Goal: Task Accomplishment & Management: Use online tool/utility

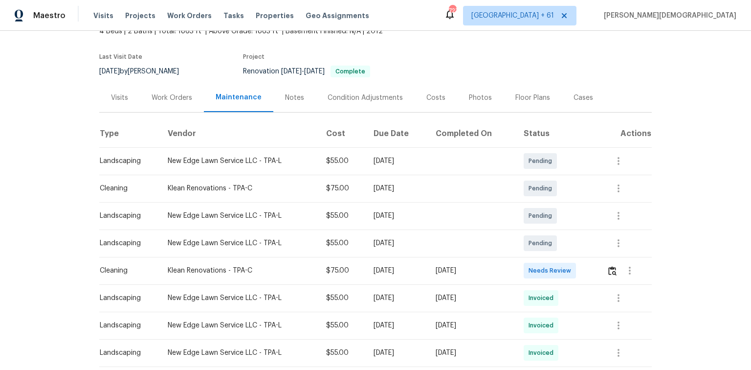
scroll to position [117, 0]
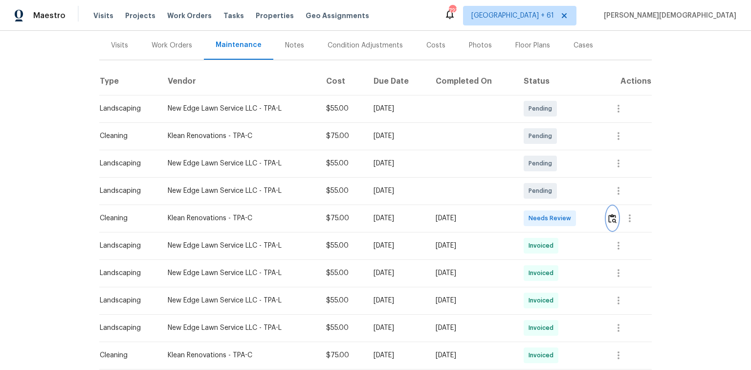
click at [617, 210] on button "button" at bounding box center [612, 217] width 11 height 23
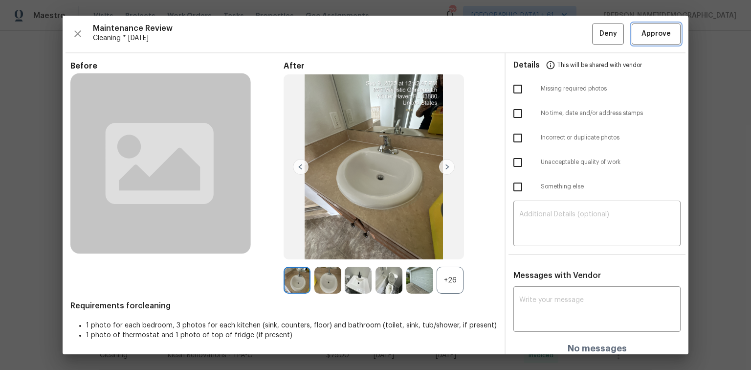
click at [647, 36] on span "Approve" at bounding box center [655, 34] width 29 height 12
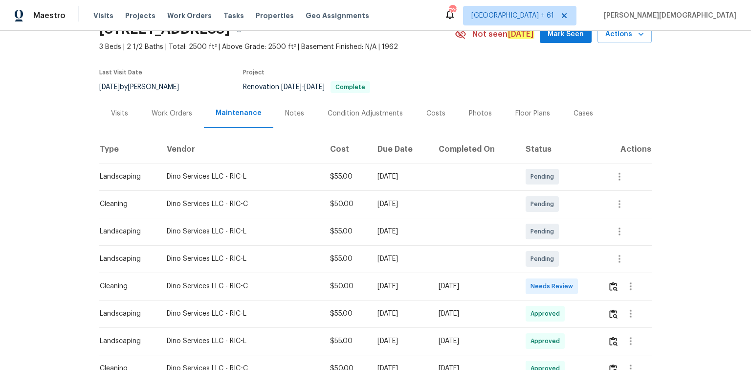
scroll to position [117, 0]
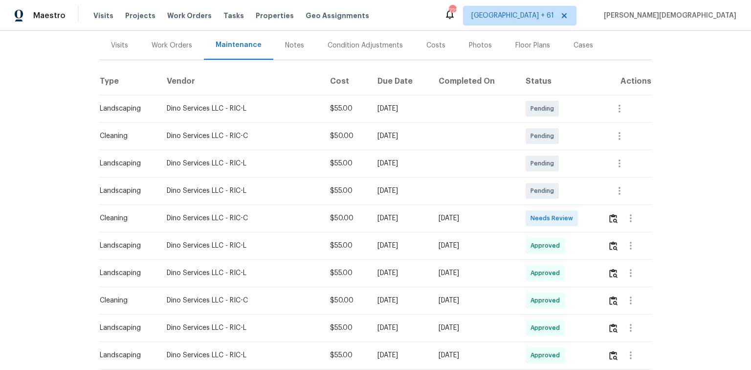
click at [534, 211] on td at bounding box center [626, 217] width 52 height 27
click at [534, 214] on img "button" at bounding box center [613, 218] width 8 height 9
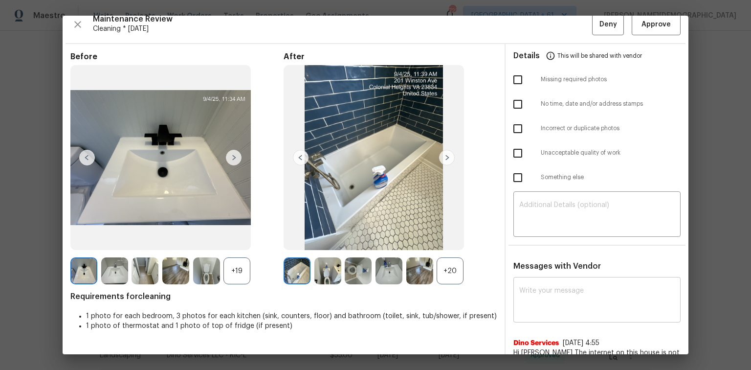
scroll to position [0, 0]
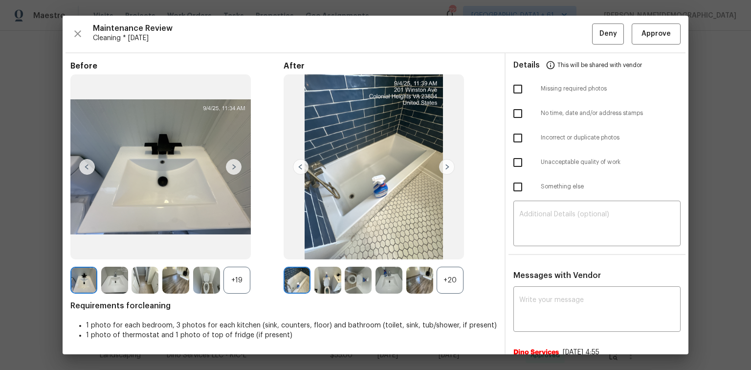
click at [534, 44] on div "Maintenance Review Cleaning * Tue, Sep 02 Deny Approve Before +19 After +20 Req…" at bounding box center [376, 185] width 626 height 338
click at [534, 36] on span "Approve" at bounding box center [655, 34] width 29 height 12
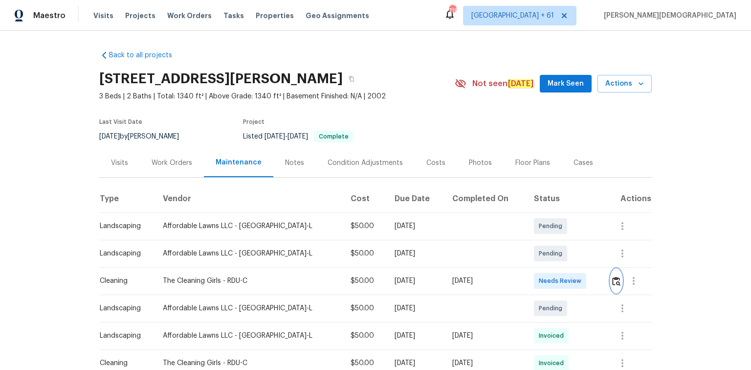
click at [534, 247] on img "button" at bounding box center [616, 280] width 8 height 9
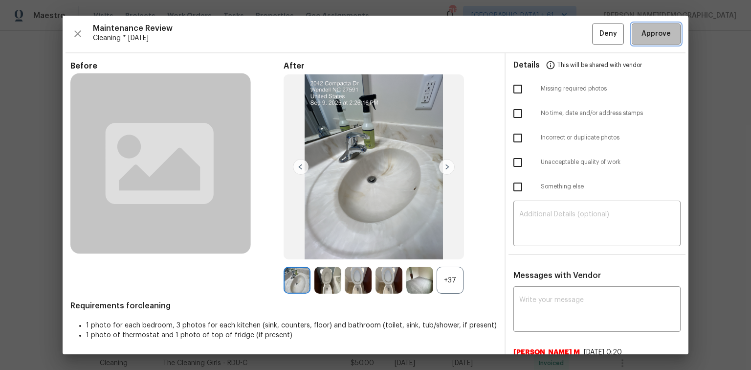
click at [534, 33] on span "Approve" at bounding box center [655, 34] width 29 height 12
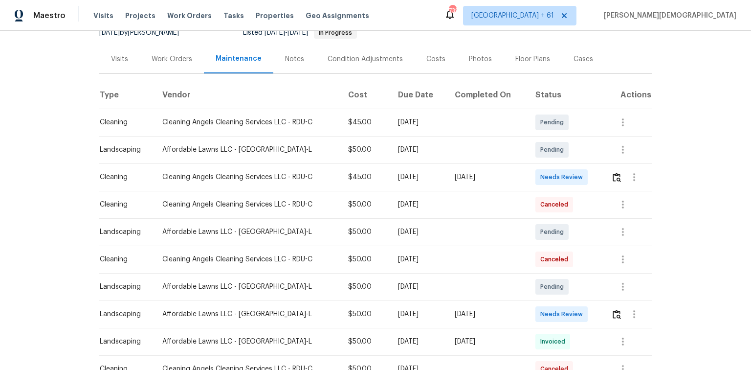
scroll to position [117, 0]
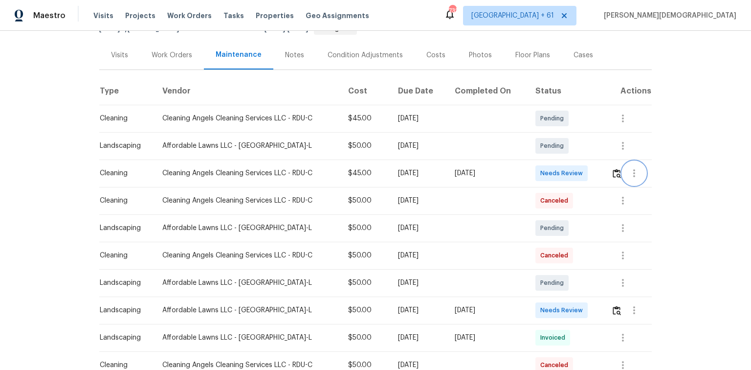
click at [534, 161] on button "button" at bounding box center [633, 172] width 23 height 23
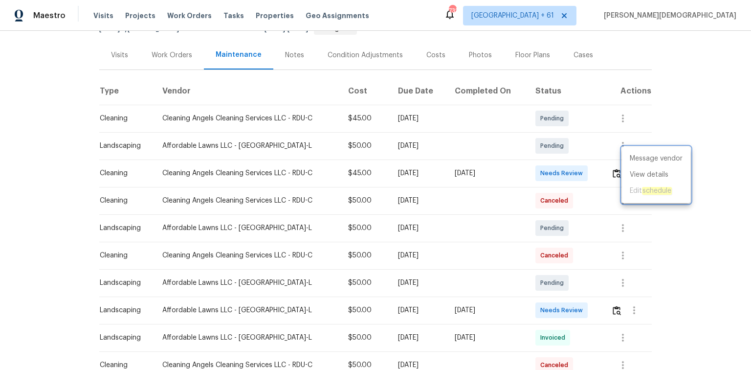
click at [534, 160] on div at bounding box center [375, 185] width 751 height 370
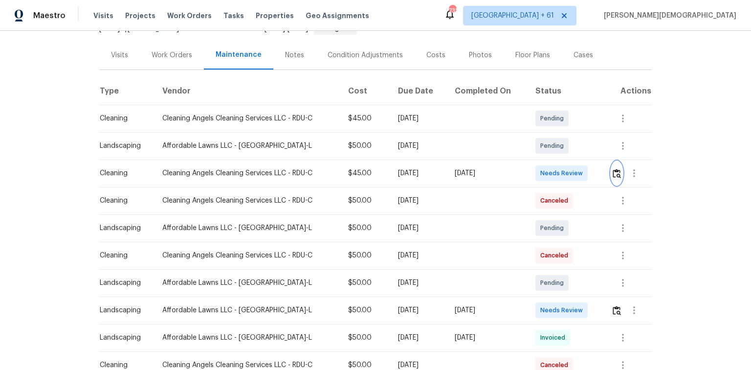
click at [534, 169] on img "button" at bounding box center [616, 173] width 8 height 9
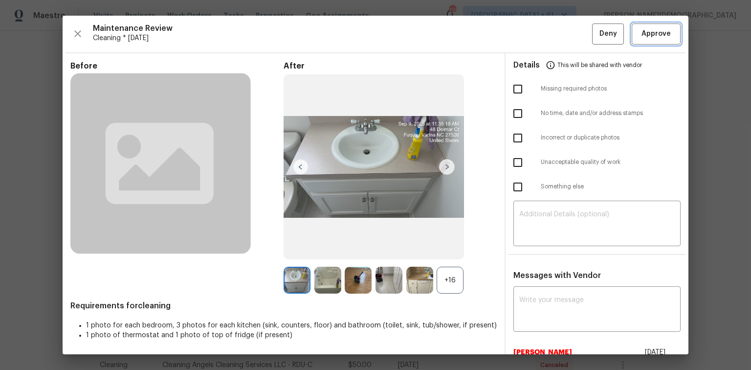
click at [534, 37] on span "Approve" at bounding box center [655, 34] width 29 height 12
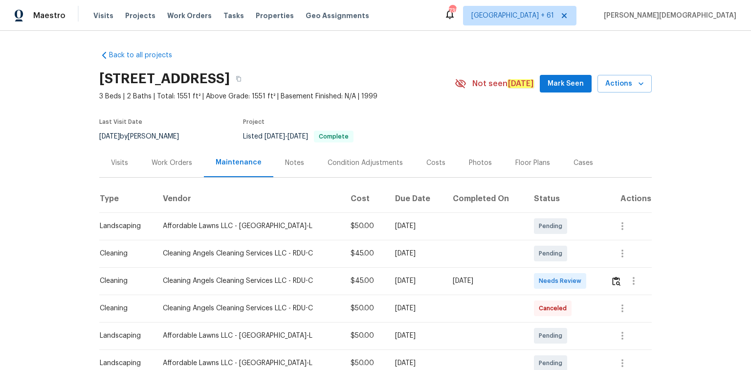
scroll to position [78, 0]
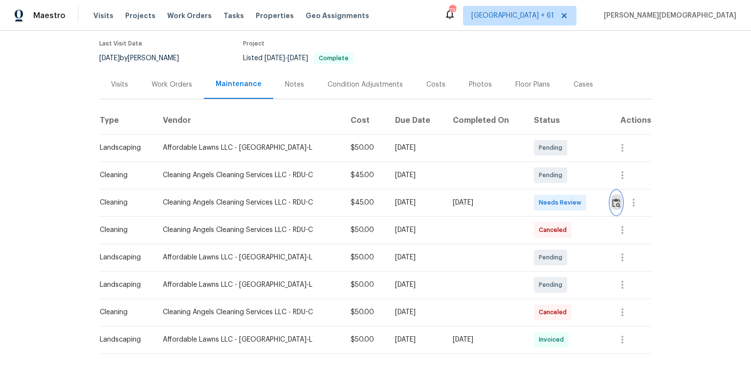
click at [534, 198] on img "button" at bounding box center [616, 202] width 8 height 9
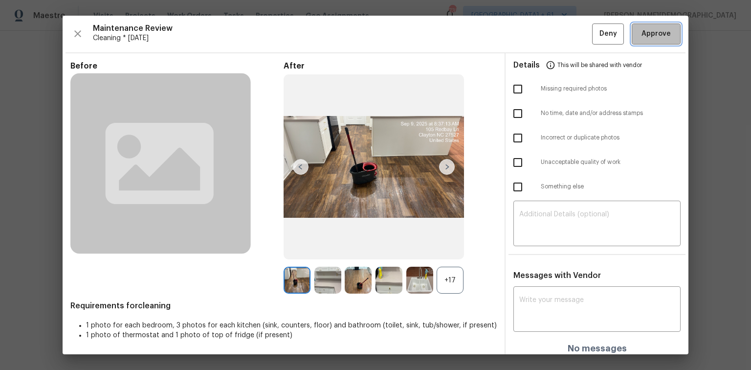
click at [534, 28] on span "Approve" at bounding box center [655, 34] width 29 height 12
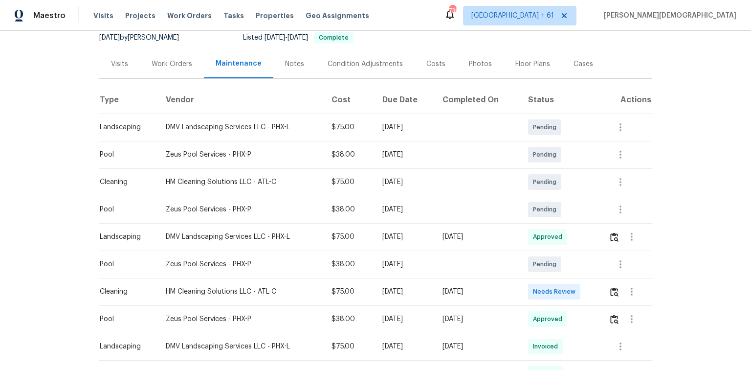
scroll to position [156, 0]
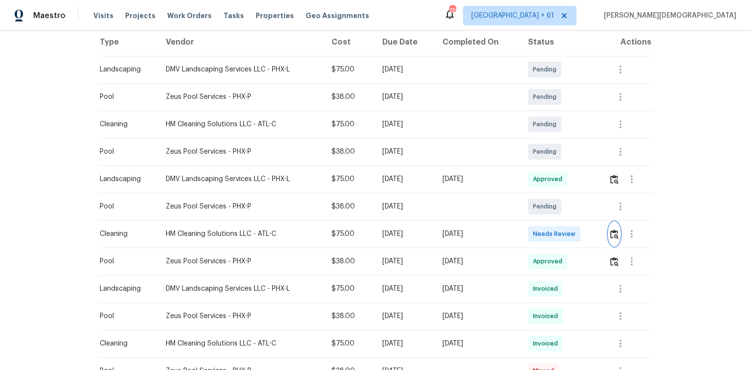
click at [534, 229] on button "button" at bounding box center [614, 233] width 11 height 23
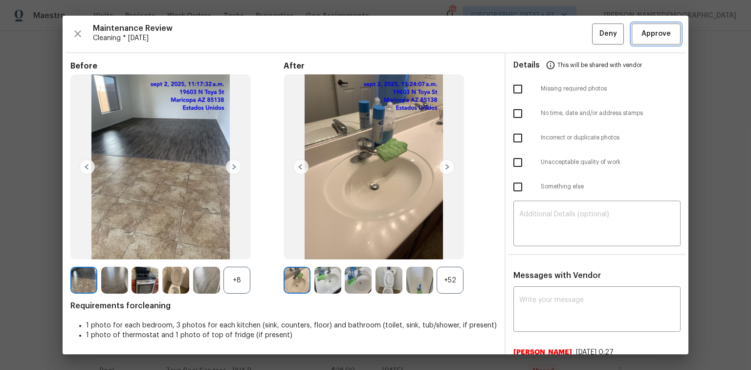
click at [534, 37] on span "Approve" at bounding box center [655, 34] width 29 height 12
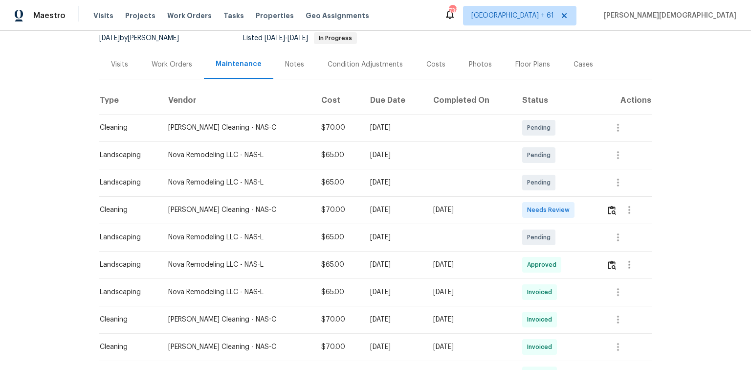
scroll to position [156, 0]
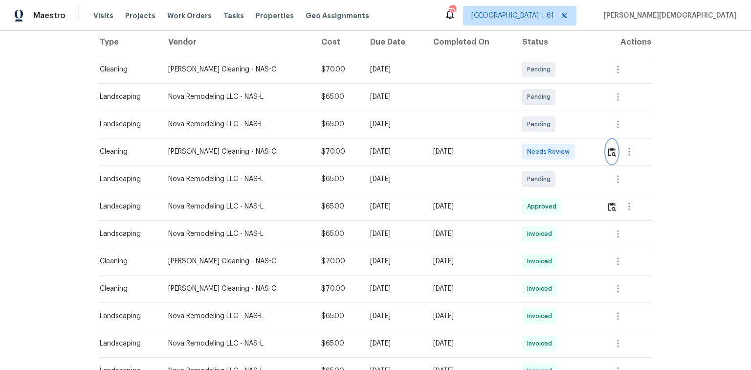
click at [534, 147] on img "button" at bounding box center [612, 151] width 8 height 9
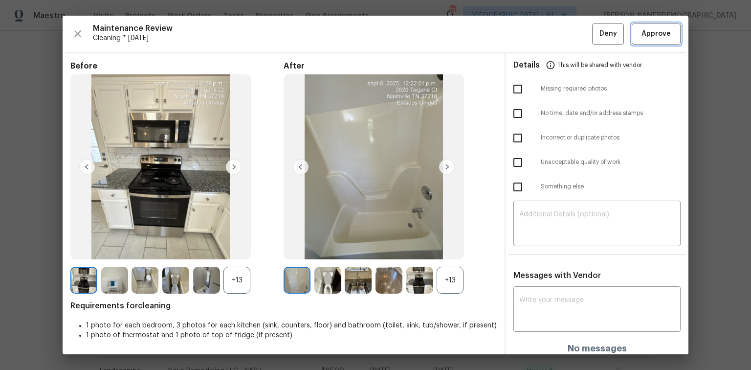
click at [534, 26] on button "Approve" at bounding box center [656, 33] width 49 height 21
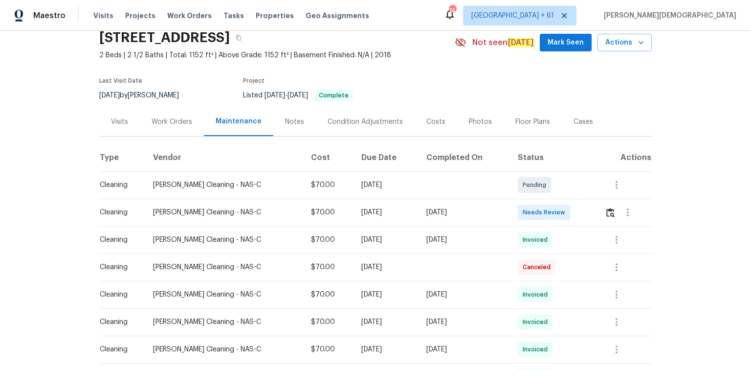
scroll to position [78, 0]
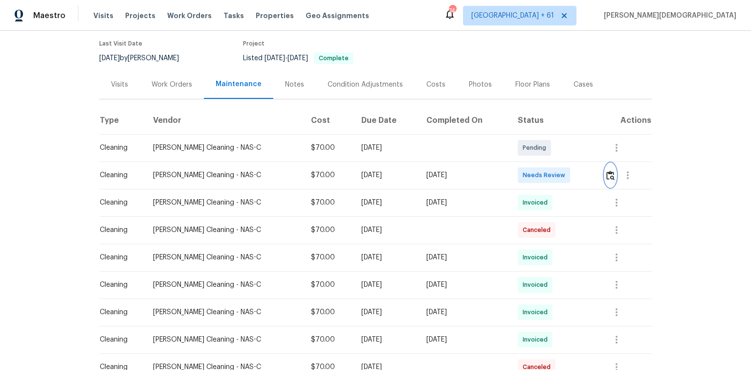
click at [534, 163] on button "button" at bounding box center [610, 174] width 11 height 23
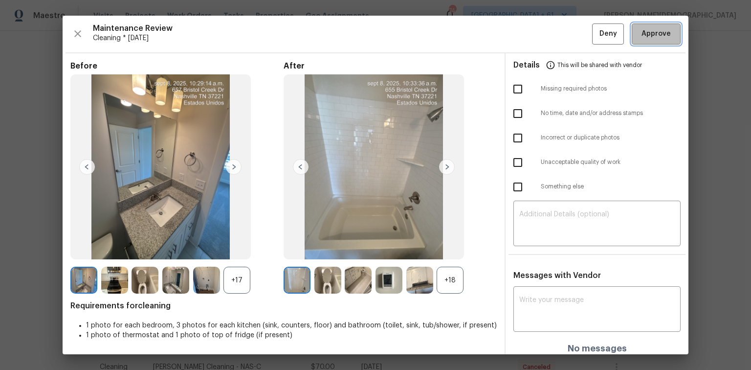
click at [534, 41] on button "Approve" at bounding box center [656, 33] width 49 height 21
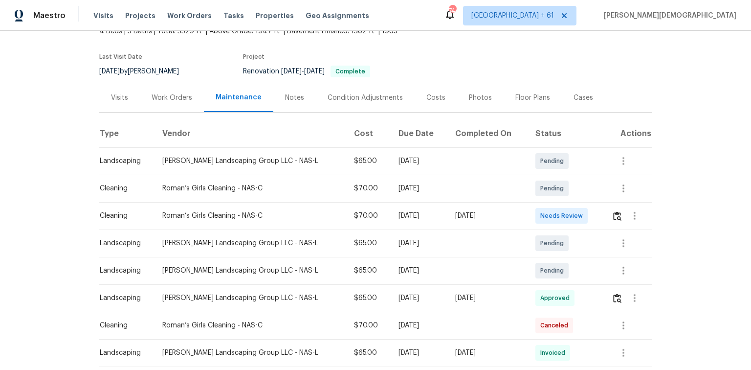
scroll to position [78, 0]
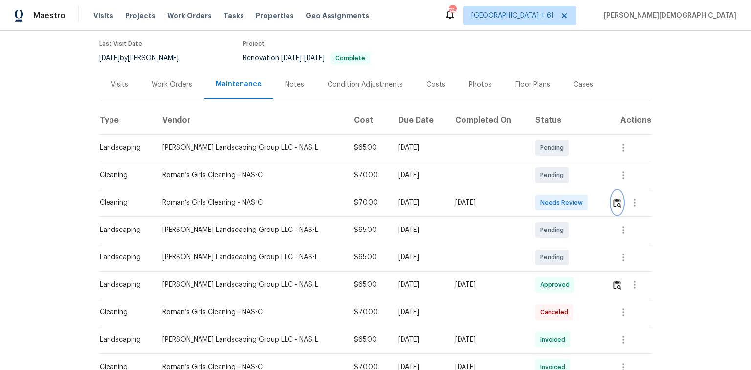
click at [534, 194] on button "button" at bounding box center [616, 202] width 11 height 23
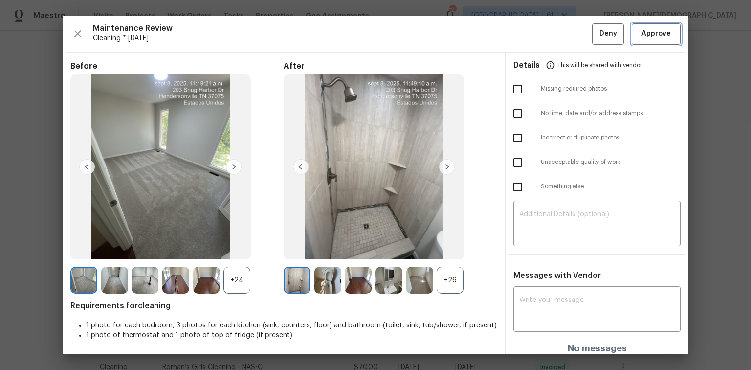
click at [534, 38] on span "Approve" at bounding box center [655, 34] width 29 height 12
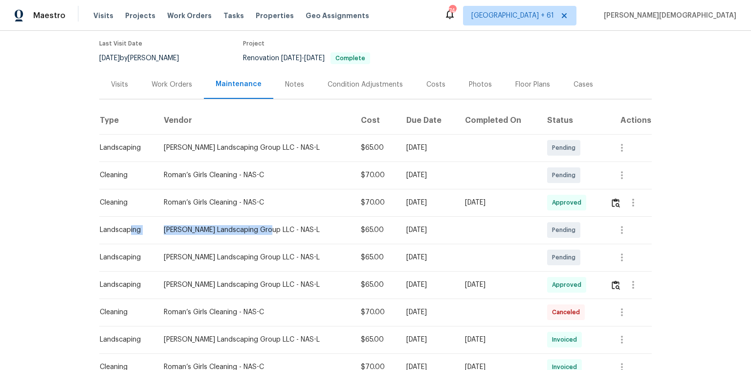
drag, startPoint x: 128, startPoint y: 217, endPoint x: 332, endPoint y: 227, distance: 204.6
click at [328, 228] on tr "Landscaping Sandoval Landscaping Group LLC - NAS-L $65.00 Mon, Sep 15 2025 Pend…" at bounding box center [375, 229] width 552 height 27
drag, startPoint x: 514, startPoint y: 199, endPoint x: 266, endPoint y: 179, distance: 249.1
click at [266, 179] on tbody "Landscaping Sandoval Landscaping Group LLC - NAS-L $65.00 Mon, Sep 22 2025 Pend…" at bounding box center [375, 353] width 552 height 438
click at [128, 201] on div "Cleaning" at bounding box center [124, 202] width 48 height 10
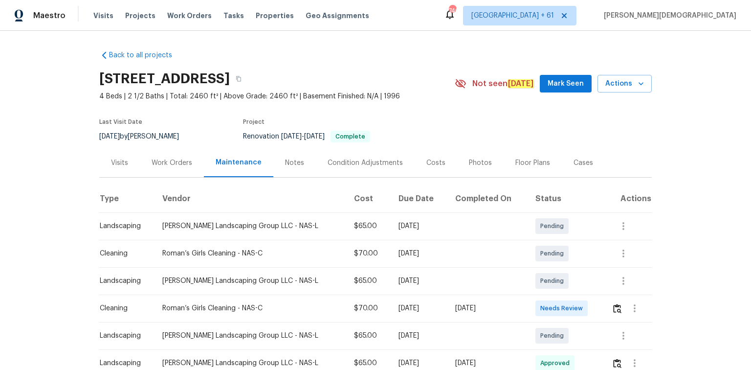
scroll to position [156, 0]
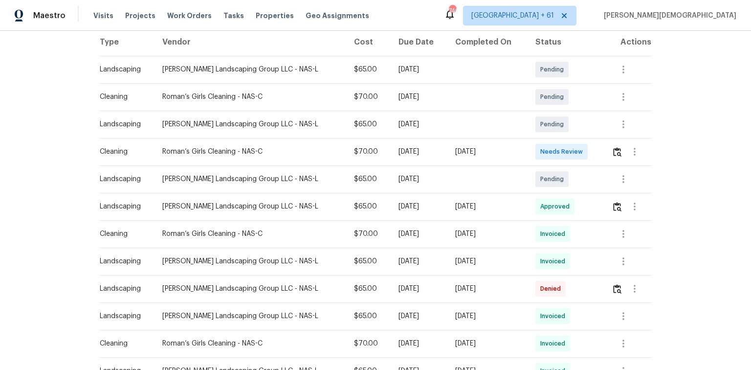
click at [604, 141] on td at bounding box center [628, 151] width 48 height 27
click at [613, 150] on img "button" at bounding box center [617, 151] width 8 height 9
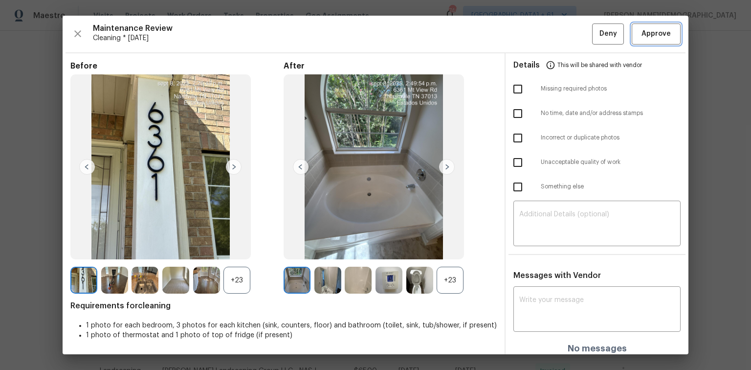
click at [657, 41] on button "Approve" at bounding box center [656, 33] width 49 height 21
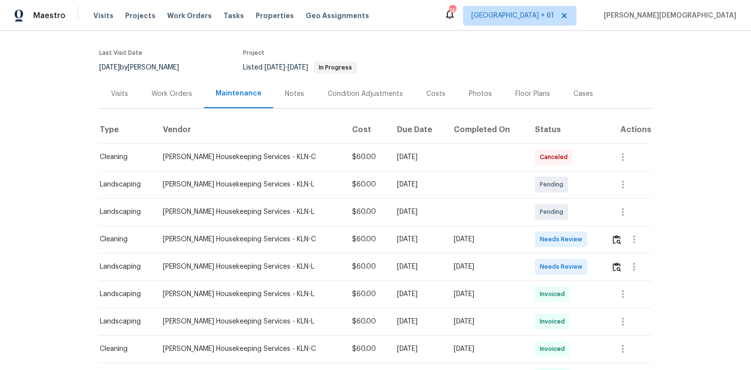
scroll to position [78, 0]
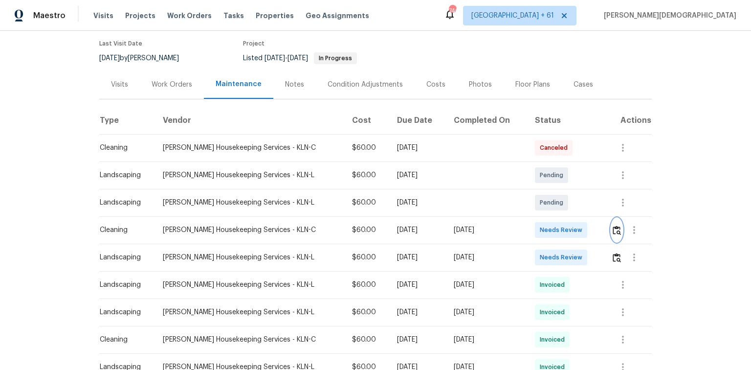
click at [534, 225] on img "button" at bounding box center [616, 229] width 8 height 9
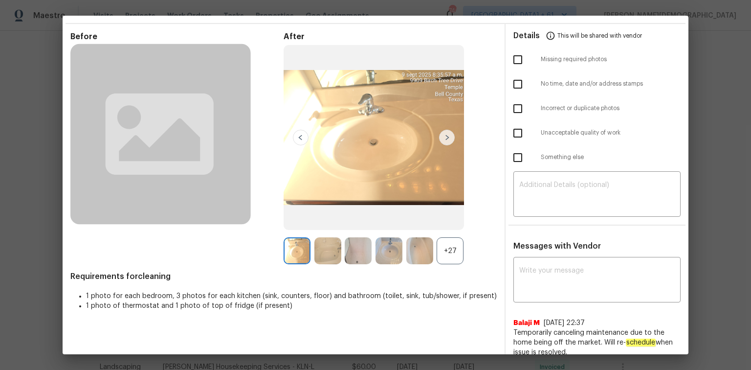
scroll to position [0, 0]
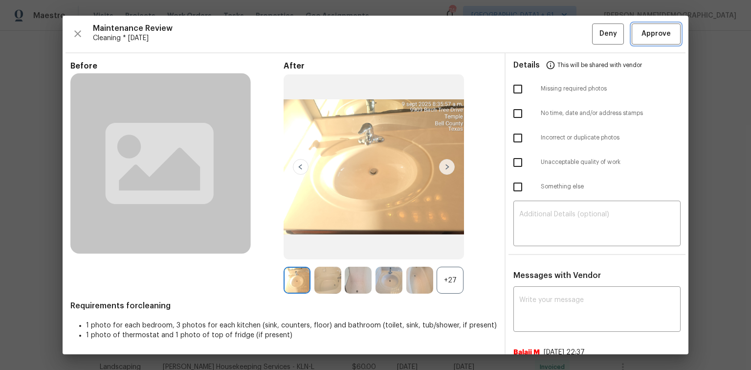
click at [534, 38] on span "Approve" at bounding box center [655, 34] width 29 height 12
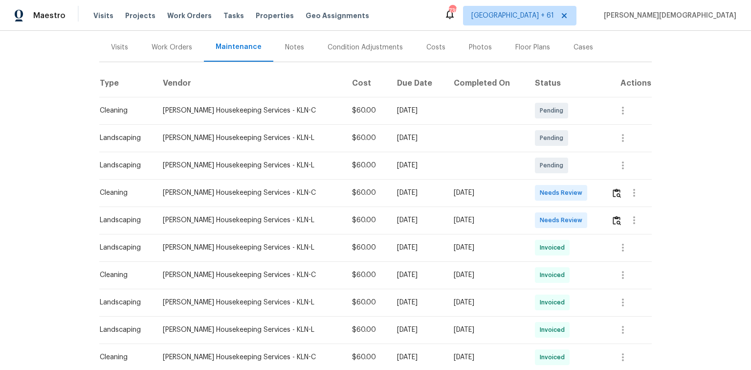
scroll to position [196, 0]
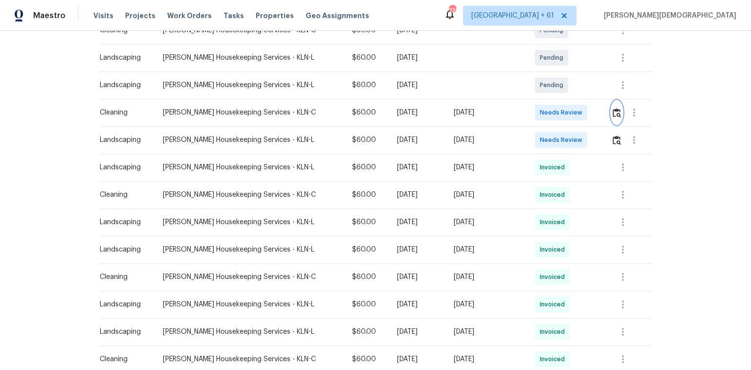
click at [534, 109] on img "button" at bounding box center [616, 112] width 8 height 9
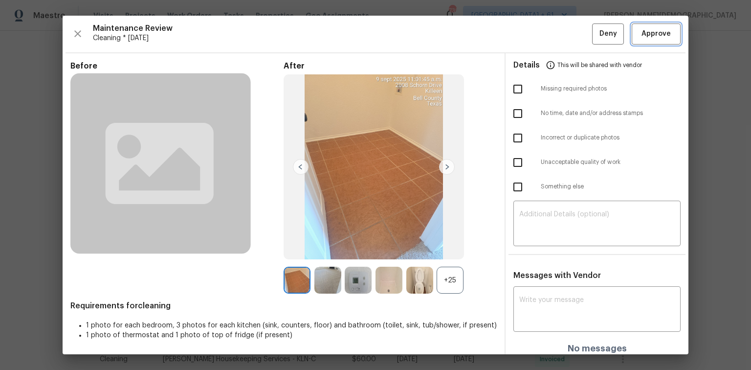
click at [534, 38] on span "Approve" at bounding box center [655, 34] width 29 height 12
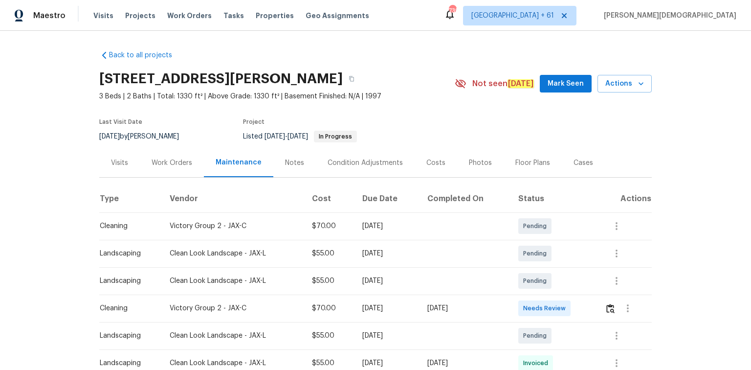
scroll to position [78, 0]
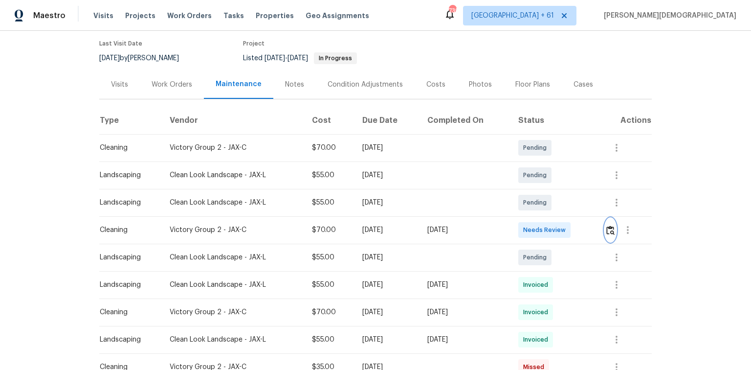
click at [534, 225] on img "button" at bounding box center [610, 229] width 8 height 9
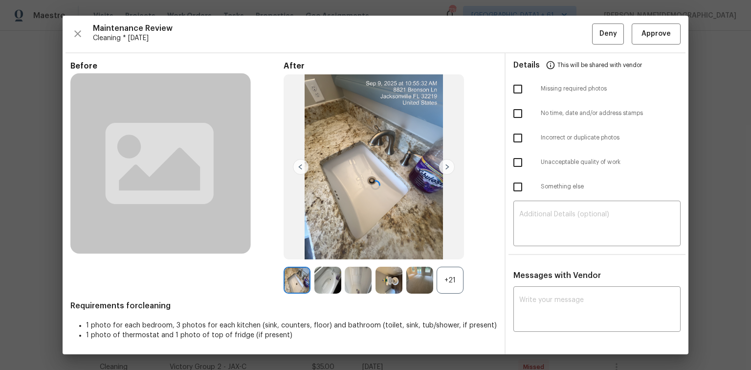
click at [534, 39] on div at bounding box center [376, 185] width 626 height 338
drag, startPoint x: 660, startPoint y: 33, endPoint x: 542, endPoint y: 292, distance: 284.4
click at [534, 33] on span "Approve" at bounding box center [655, 34] width 29 height 12
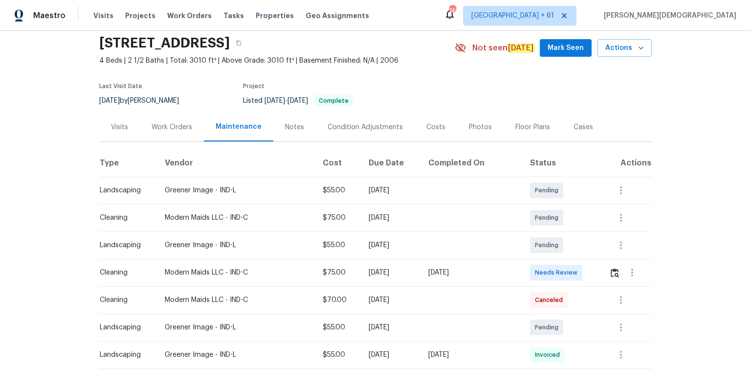
scroll to position [117, 0]
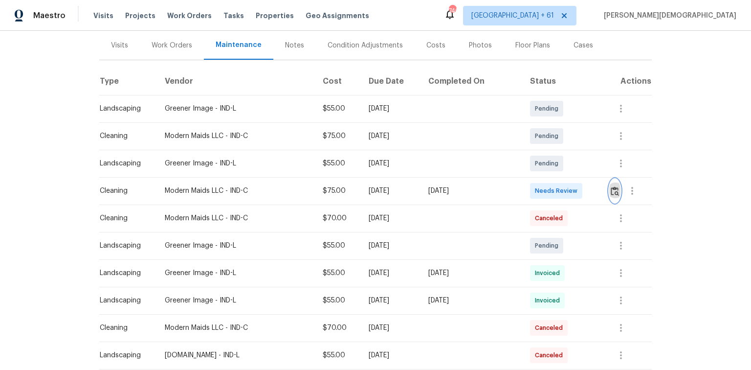
click at [534, 187] on img "button" at bounding box center [615, 190] width 8 height 9
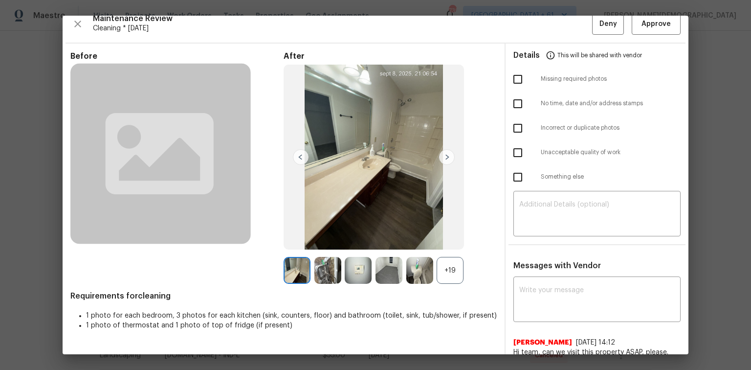
scroll to position [0, 0]
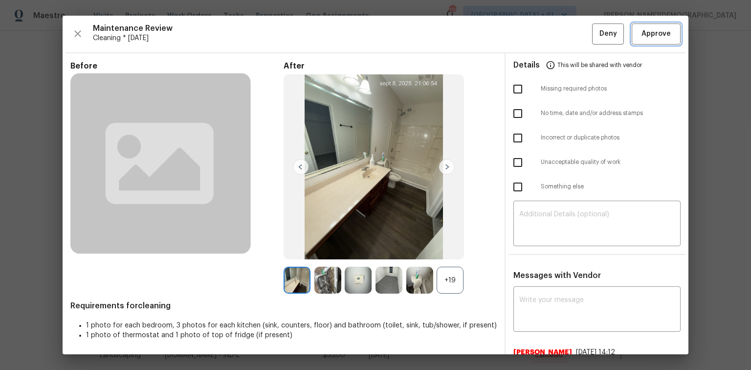
click at [534, 39] on button "Approve" at bounding box center [656, 33] width 49 height 21
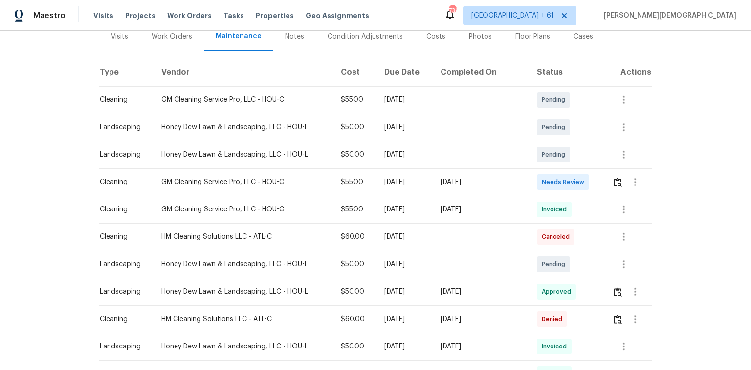
scroll to position [156, 0]
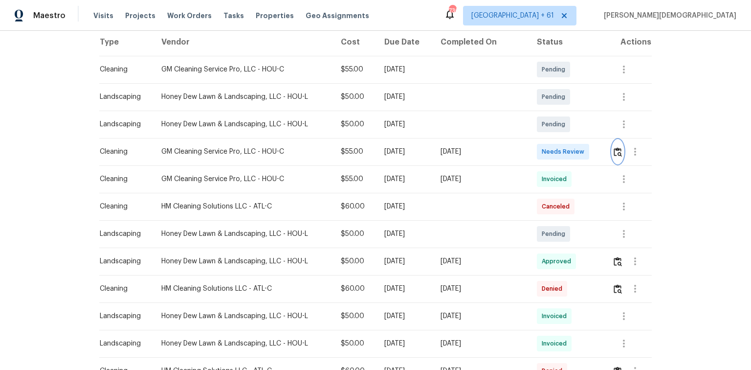
click at [534, 148] on img "button" at bounding box center [617, 151] width 8 height 9
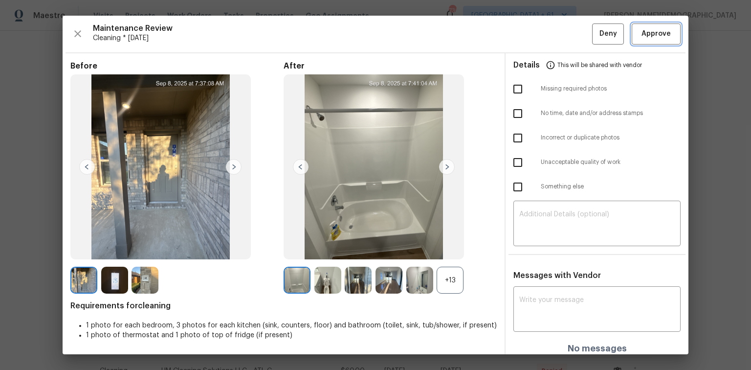
click at [534, 38] on span "Approve" at bounding box center [655, 34] width 29 height 12
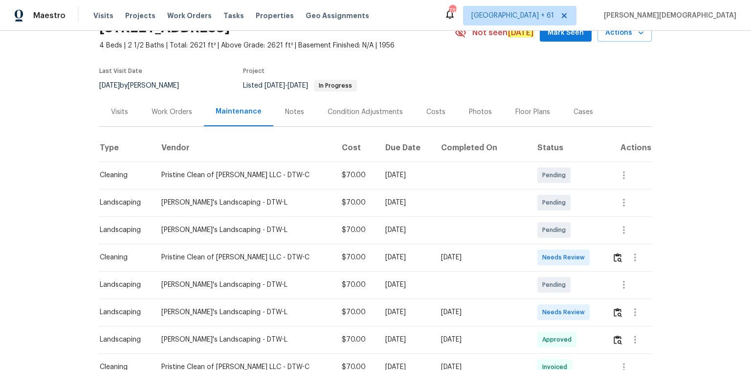
scroll to position [117, 0]
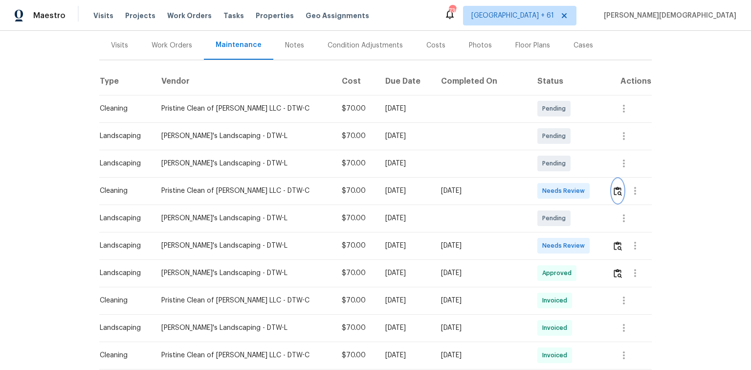
click at [534, 190] on button "button" at bounding box center [617, 190] width 11 height 23
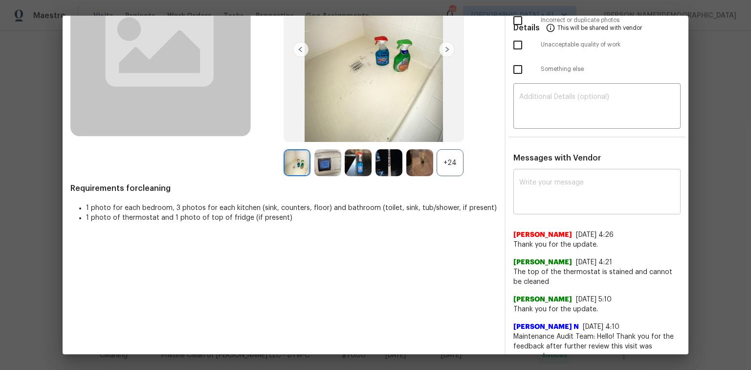
scroll to position [0, 0]
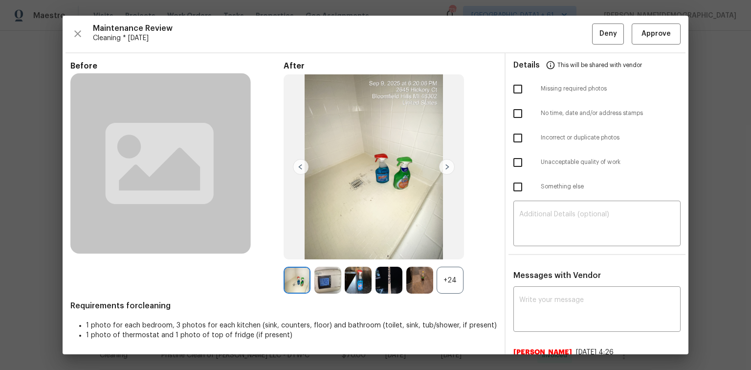
click at [534, 46] on div "Maintenance Review Cleaning * [DATE] Deny Approve Before After +24 Requirements…" at bounding box center [376, 185] width 626 height 338
click at [534, 41] on button "Approve" at bounding box center [656, 33] width 49 height 21
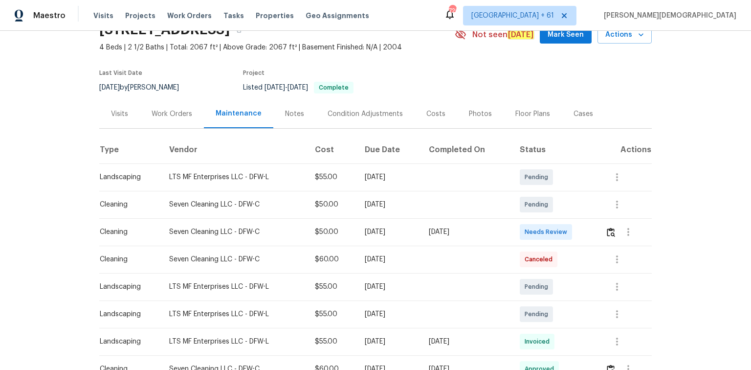
scroll to position [78, 0]
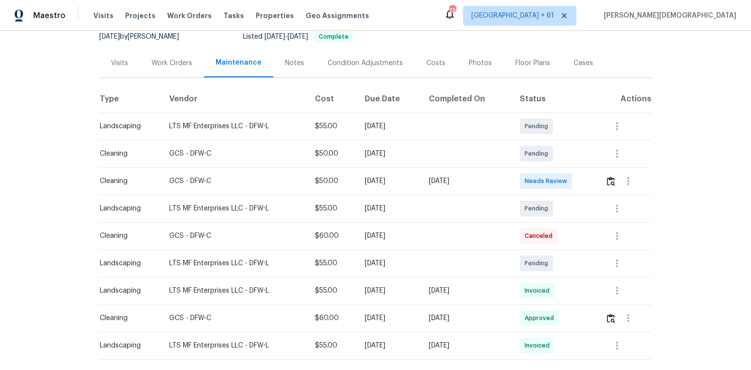
scroll to position [31, 0]
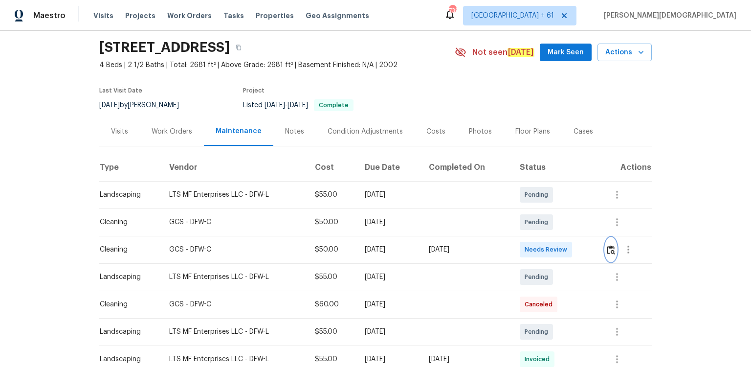
click at [534, 245] on img "button" at bounding box center [611, 249] width 8 height 9
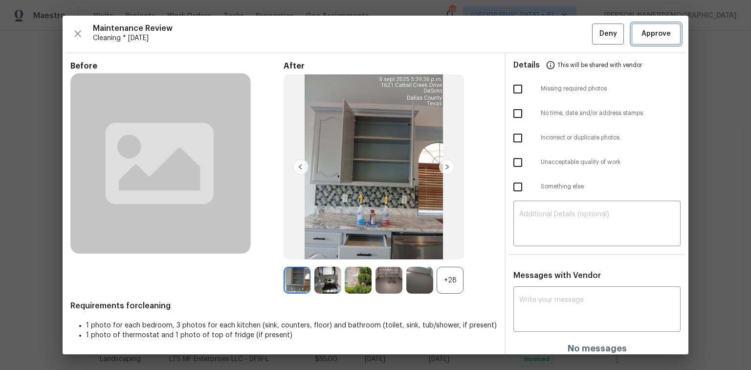
click at [534, 40] on button "Approve" at bounding box center [656, 33] width 49 height 21
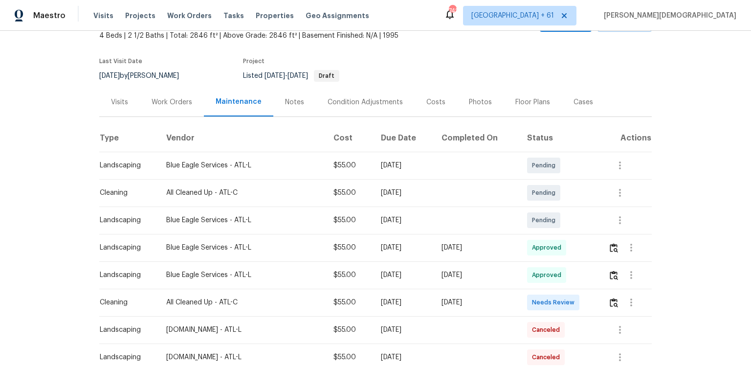
scroll to position [78, 0]
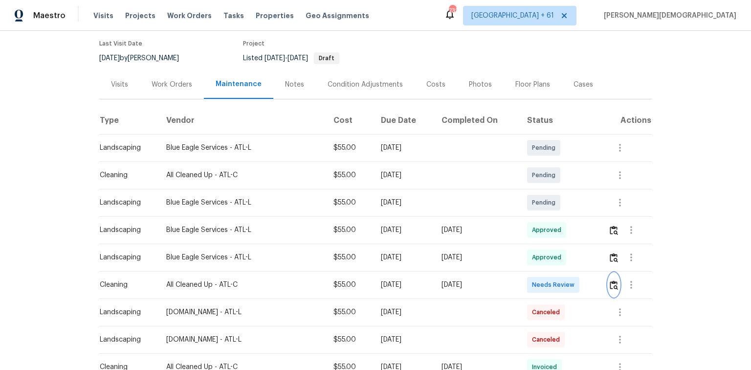
click at [534, 247] on img "button" at bounding box center [614, 284] width 8 height 9
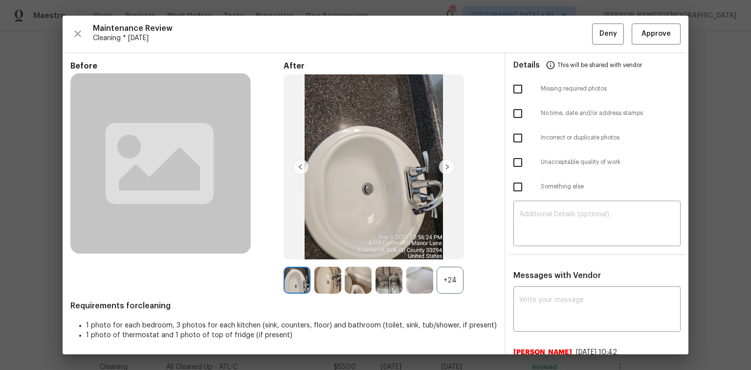
click at [534, 45] on div "Maintenance Review Cleaning * [DATE] Deny Approve Before After +24 Requirements…" at bounding box center [376, 185] width 626 height 338
click at [534, 38] on span "Approve" at bounding box center [655, 34] width 29 height 12
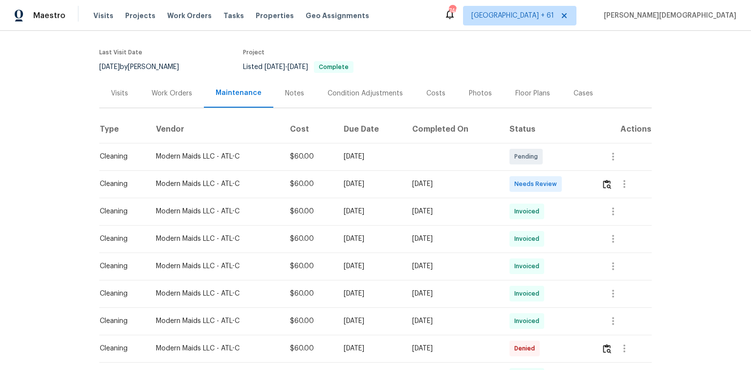
scroll to position [156, 0]
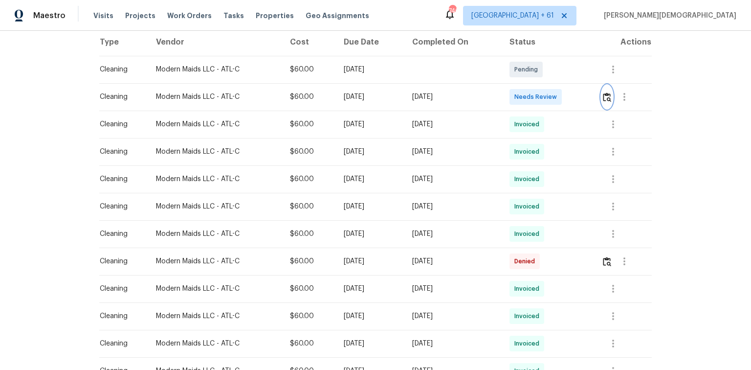
click at [607, 92] on img "button" at bounding box center [607, 96] width 8 height 9
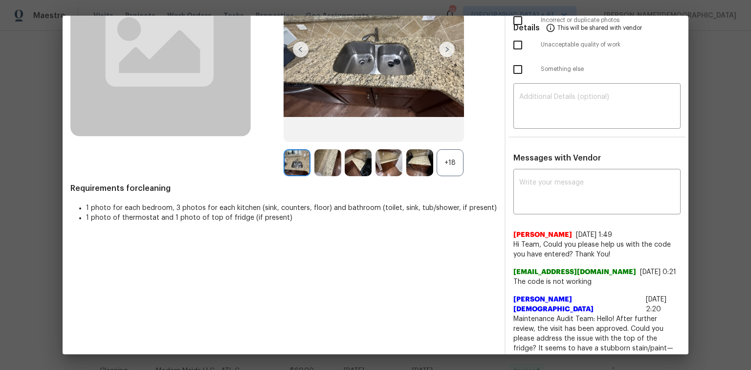
scroll to position [39, 0]
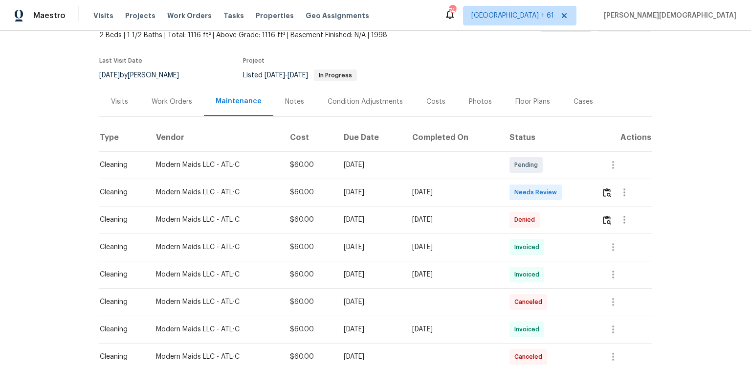
scroll to position [117, 0]
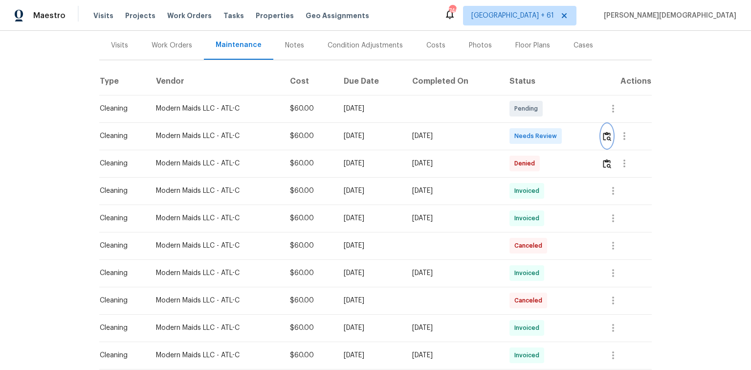
click at [534, 131] on img "button" at bounding box center [607, 135] width 8 height 9
